Goal: Task Accomplishment & Management: Manage account settings

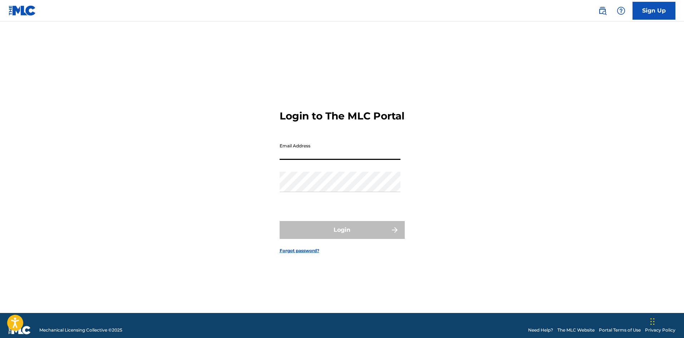
click at [355, 159] on input "Email Address" at bounding box center [340, 149] width 121 height 20
type input "[EMAIL_ADDRESS][DOMAIN_NAME]"
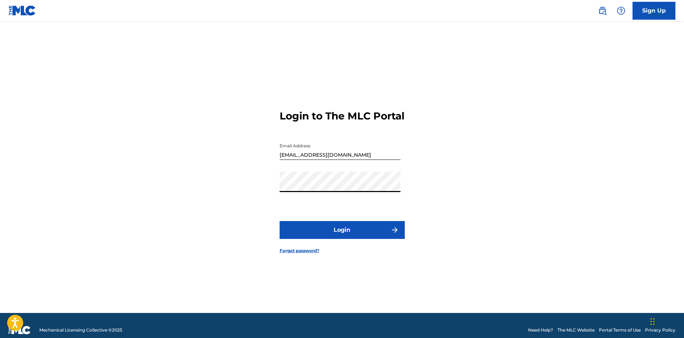
click at [349, 236] on button "Login" at bounding box center [342, 230] width 125 height 18
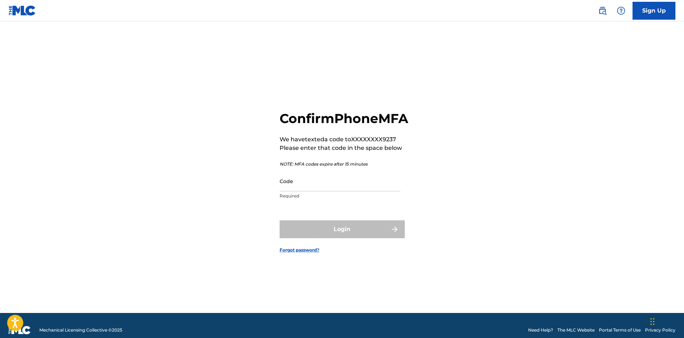
click at [310, 191] on input "Code" at bounding box center [340, 181] width 121 height 20
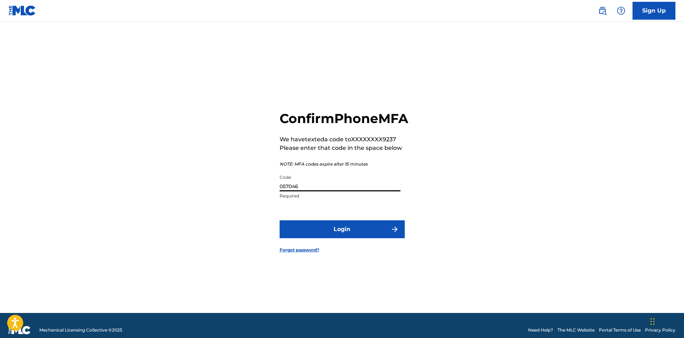
type input "057046"
click at [354, 234] on button "Login" at bounding box center [342, 229] width 125 height 18
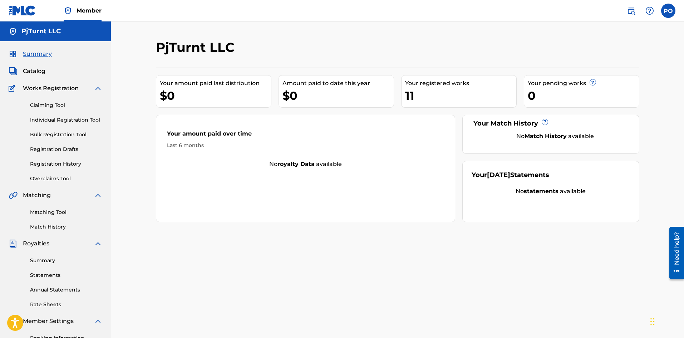
scroll to position [105, 0]
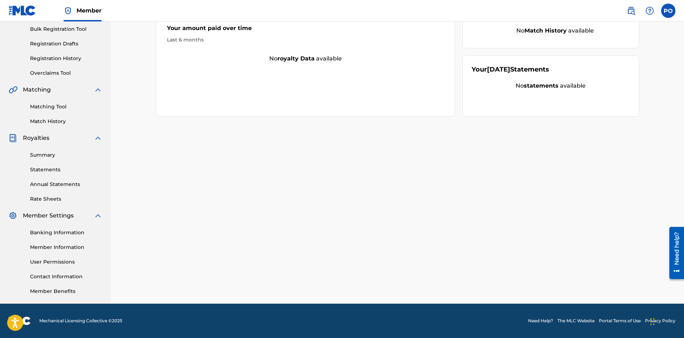
click at [53, 179] on div "Summary Statements Annual Statements Rate Sheets" at bounding box center [56, 172] width 94 height 60
click at [54, 184] on link "Annual Statements" at bounding box center [66, 185] width 72 height 8
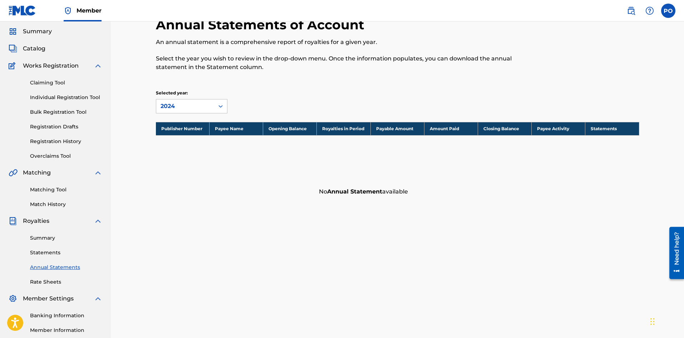
scroll to position [23, 0]
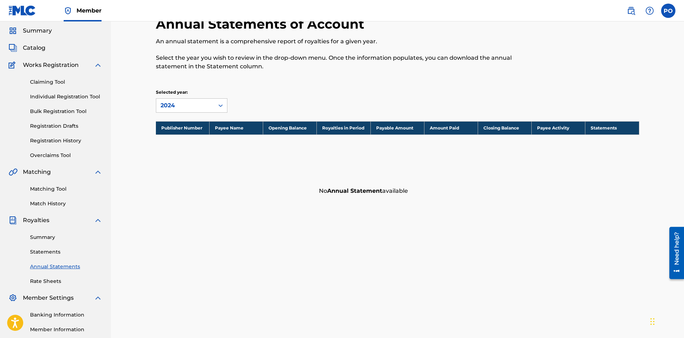
click at [48, 252] on link "Statements" at bounding box center [66, 252] width 72 height 8
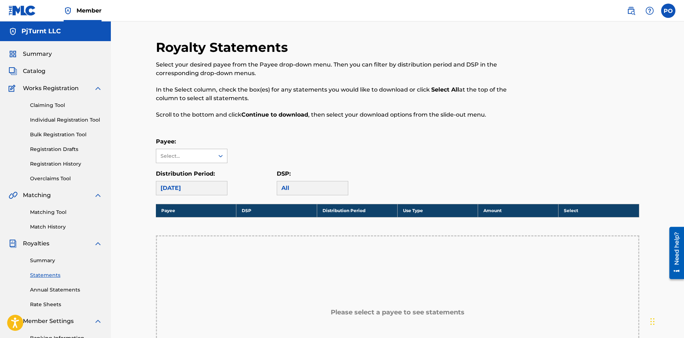
click at [188, 153] on div "Select..." at bounding box center [185, 156] width 49 height 8
click at [192, 167] on div "No options" at bounding box center [191, 170] width 71 height 14
click at [235, 170] on div "Distribution Period: [DATE]" at bounding box center [216, 182] width 121 height 26
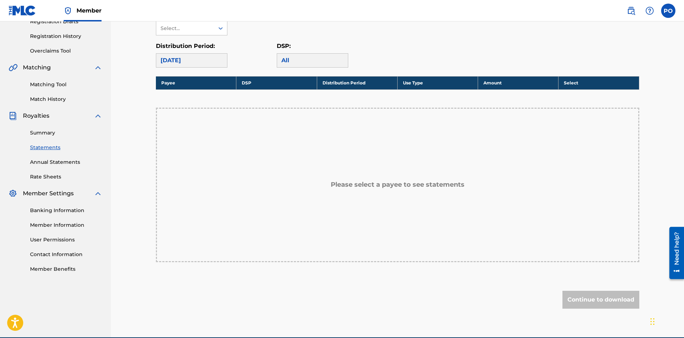
scroll to position [135, 0]
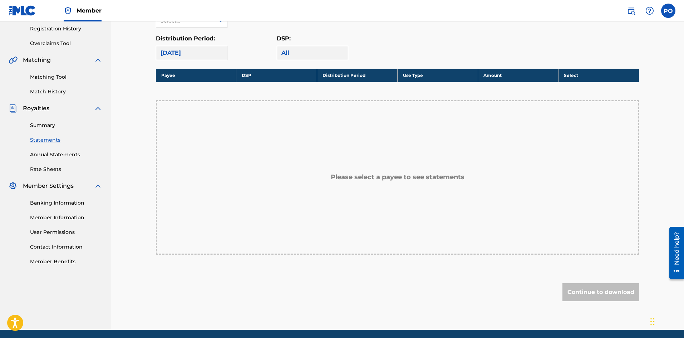
click at [61, 202] on link "Banking Information" at bounding box center [66, 203] width 72 height 8
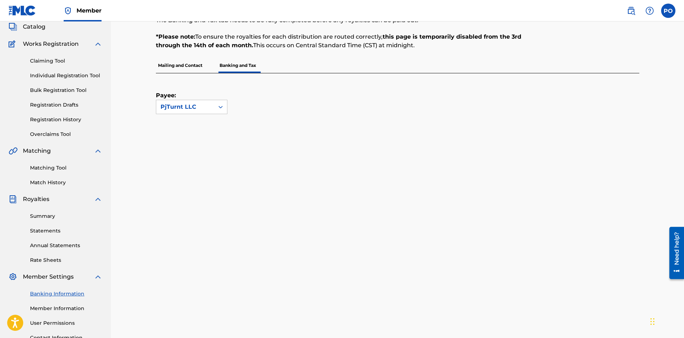
scroll to position [45, 0]
click at [221, 113] on div at bounding box center [220, 106] width 13 height 13
click at [220, 107] on icon at bounding box center [220, 106] width 7 height 7
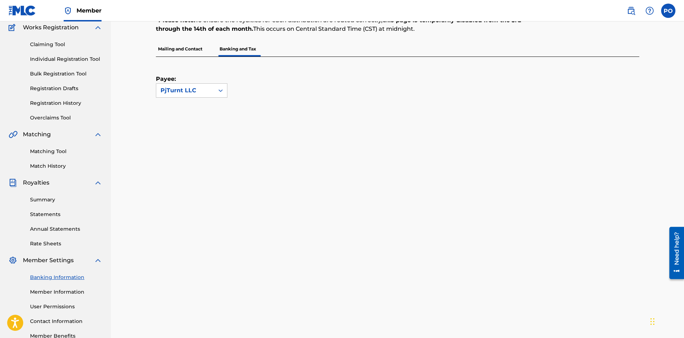
scroll to position [60, 0]
click at [213, 89] on div "PjTurnt LLC" at bounding box center [185, 91] width 58 height 14
click at [196, 50] on p "Mailing and Contact" at bounding box center [180, 49] width 49 height 15
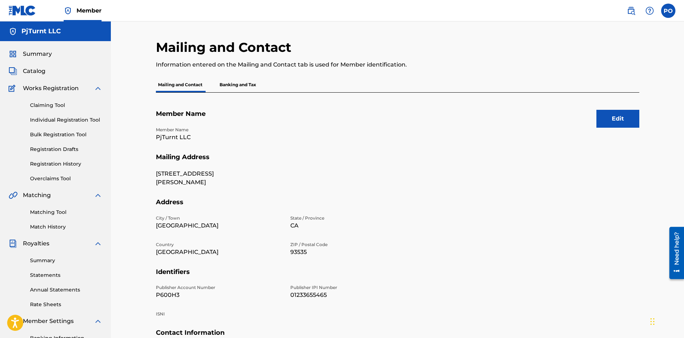
click at [223, 84] on p "Banking and Tax" at bounding box center [237, 84] width 41 height 15
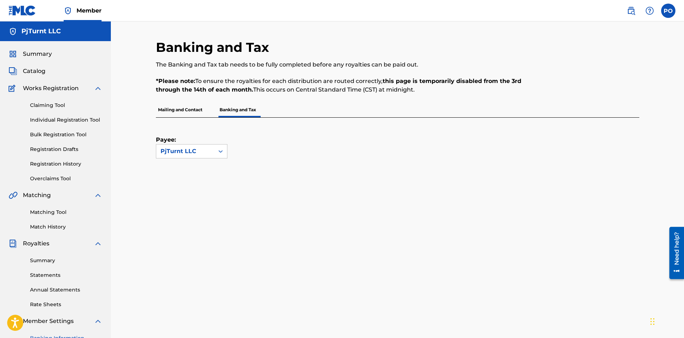
click at [45, 275] on link "Statements" at bounding box center [66, 275] width 72 height 8
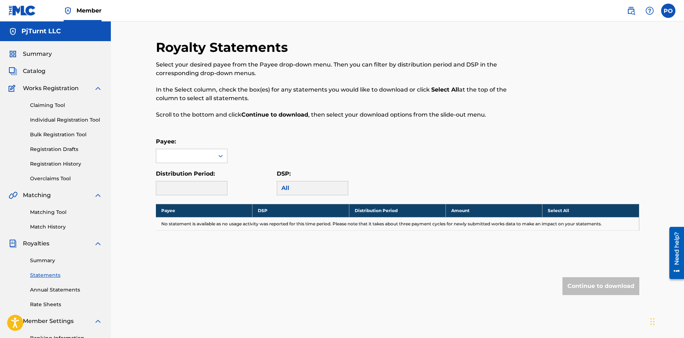
click at [214, 188] on div at bounding box center [192, 188] width 72 height 14
click at [210, 153] on div at bounding box center [185, 156] width 58 height 14
click at [205, 169] on div "No options" at bounding box center [191, 170] width 71 height 14
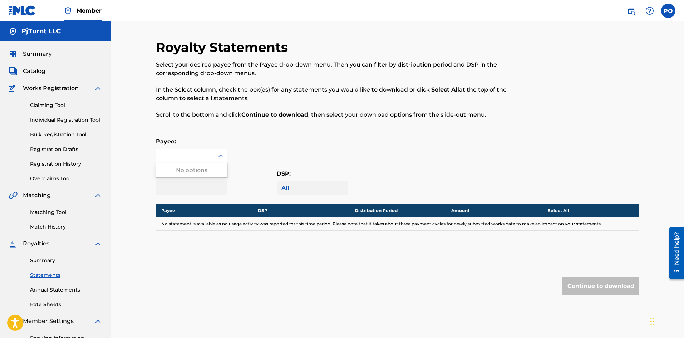
click at [216, 147] on div "Payee: Use Up and Down to choose options, press Enter to select the currently f…" at bounding box center [192, 150] width 72 height 26
click at [216, 147] on div "Payee:" at bounding box center [192, 150] width 72 height 26
click at [236, 139] on div "Payee:" at bounding box center [397, 150] width 483 height 26
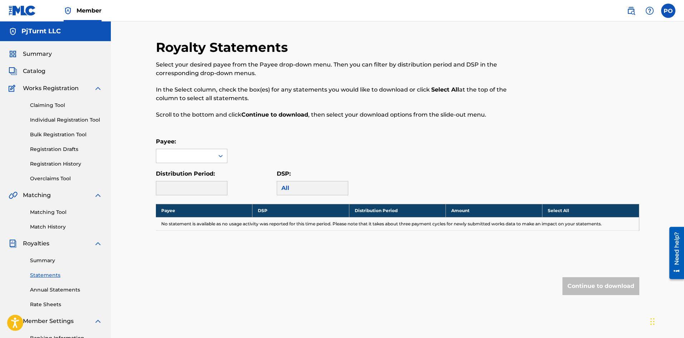
click at [193, 207] on th "Payee" at bounding box center [204, 210] width 97 height 13
click at [198, 191] on div at bounding box center [192, 188] width 72 height 14
click at [317, 183] on div "All" at bounding box center [313, 188] width 72 height 14
click at [306, 184] on div "All" at bounding box center [313, 188] width 72 height 14
click at [211, 155] on div at bounding box center [185, 156] width 58 height 14
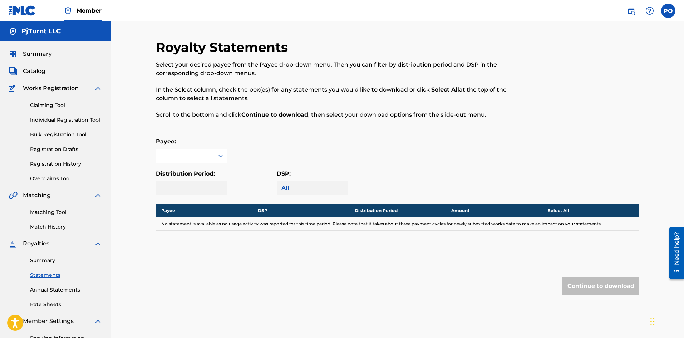
click at [211, 154] on div at bounding box center [185, 156] width 58 height 14
click at [201, 157] on div at bounding box center [185, 156] width 58 height 14
click at [249, 105] on div "Select your desired payee from the Payee drop-down menu. Then you can filter by…" at bounding box center [342, 89] width 372 height 59
click at [204, 190] on div at bounding box center [192, 188] width 72 height 14
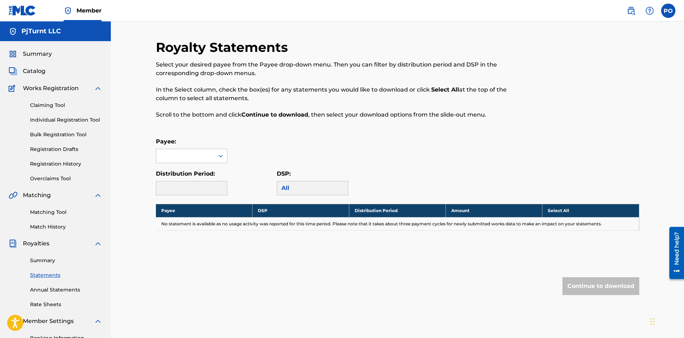
click at [51, 50] on span "Summary" at bounding box center [37, 54] width 29 height 9
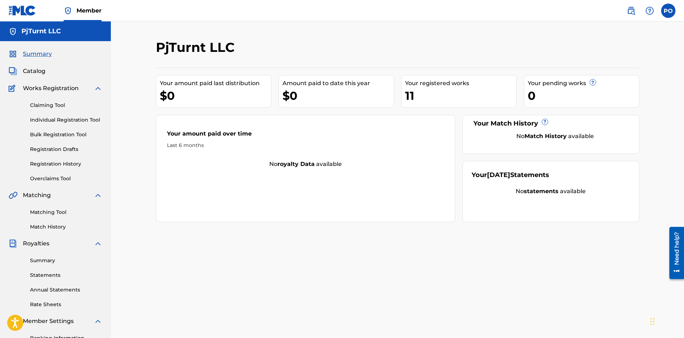
click at [33, 66] on div "Summary Catalog Works Registration Claiming Tool Individual Registration Tool B…" at bounding box center [55, 225] width 111 height 368
click at [35, 71] on span "Catalog" at bounding box center [34, 71] width 23 height 9
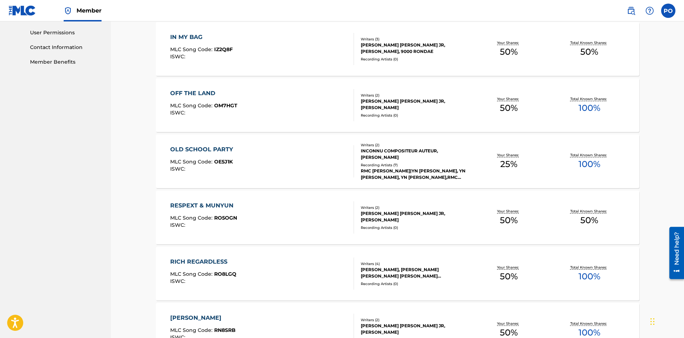
scroll to position [481, 0]
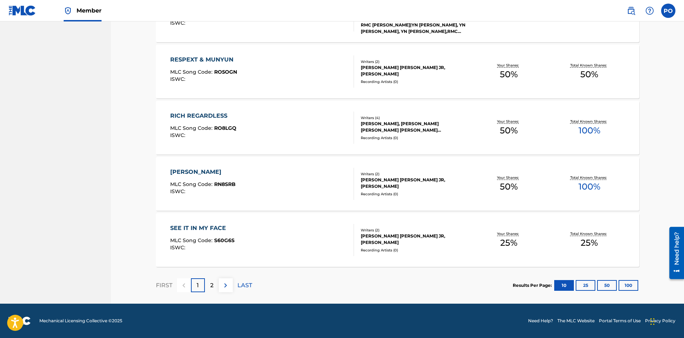
click at [211, 285] on p "2" at bounding box center [211, 285] width 3 height 9
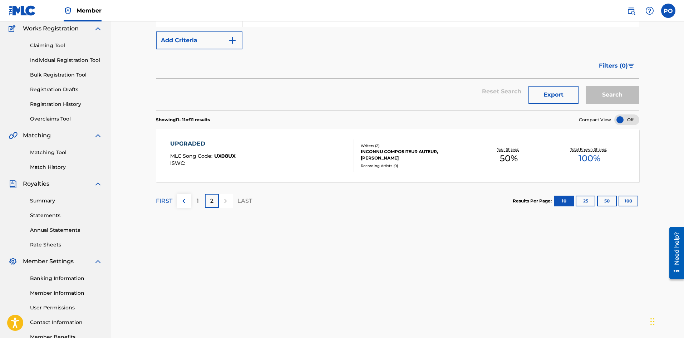
scroll to position [59, 0]
click at [196, 201] on div "1" at bounding box center [198, 201] width 14 height 14
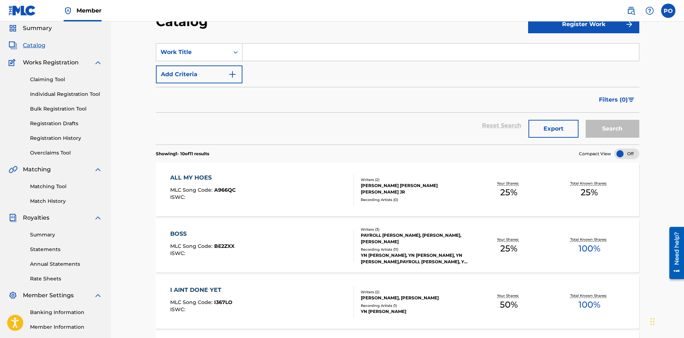
scroll to position [0, 0]
